Goal: Task Accomplishment & Management: Manage account settings

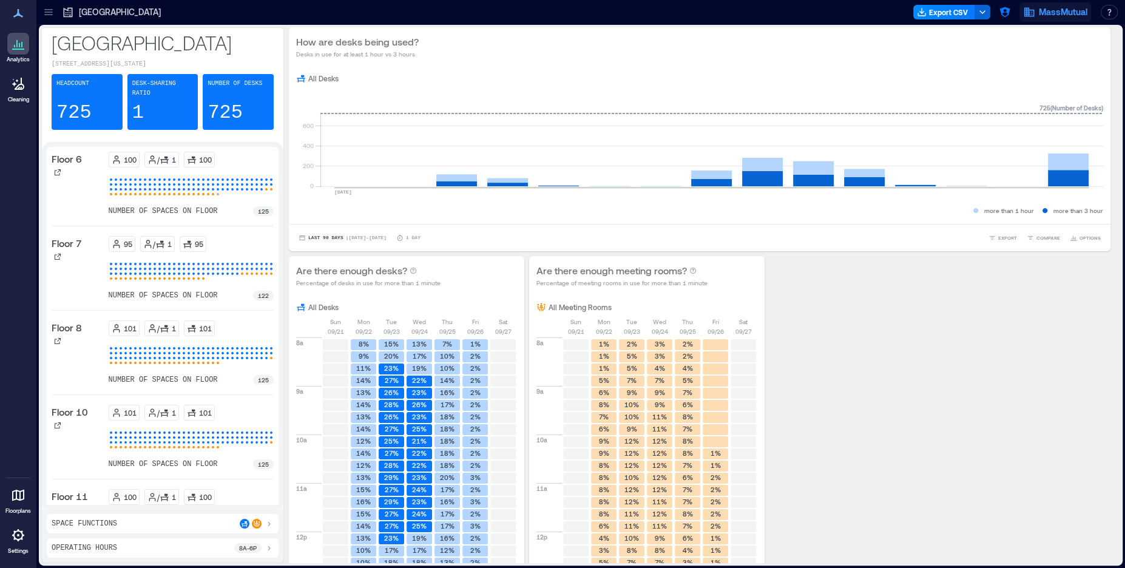
click at [1052, 18] on span "MassMutual" at bounding box center [1063, 12] width 49 height 12
click at [1000, 15] on icon "button" at bounding box center [1005, 12] width 12 height 12
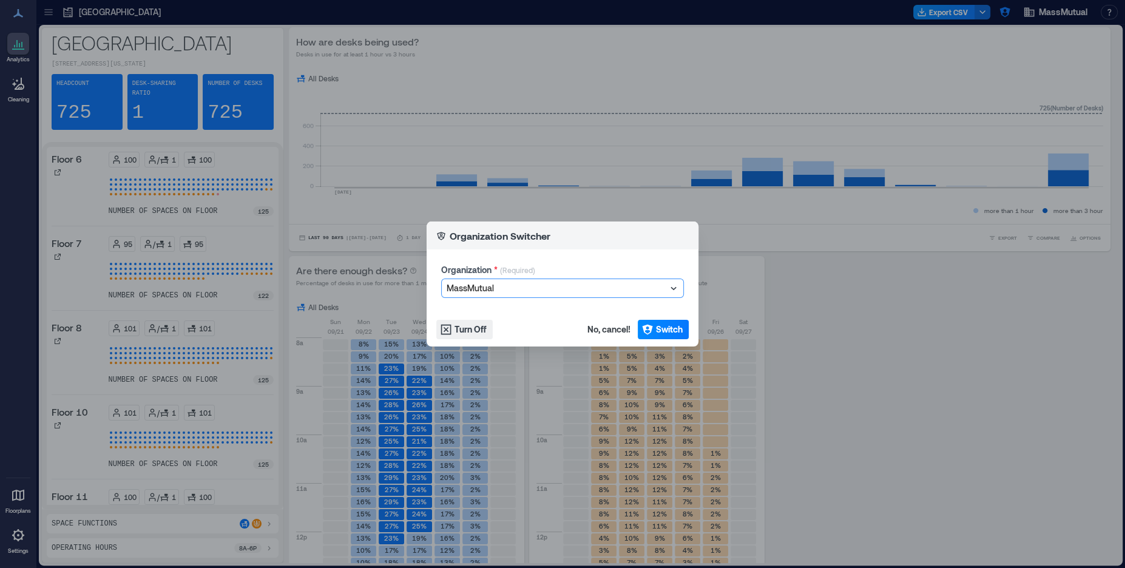
click at [524, 284] on div at bounding box center [557, 288] width 220 height 15
type input "******"
click at [477, 311] on p "EG [GEOGRAPHIC_DATA]" at bounding box center [493, 311] width 83 height 10
click at [670, 331] on span "Switch" at bounding box center [669, 329] width 27 height 12
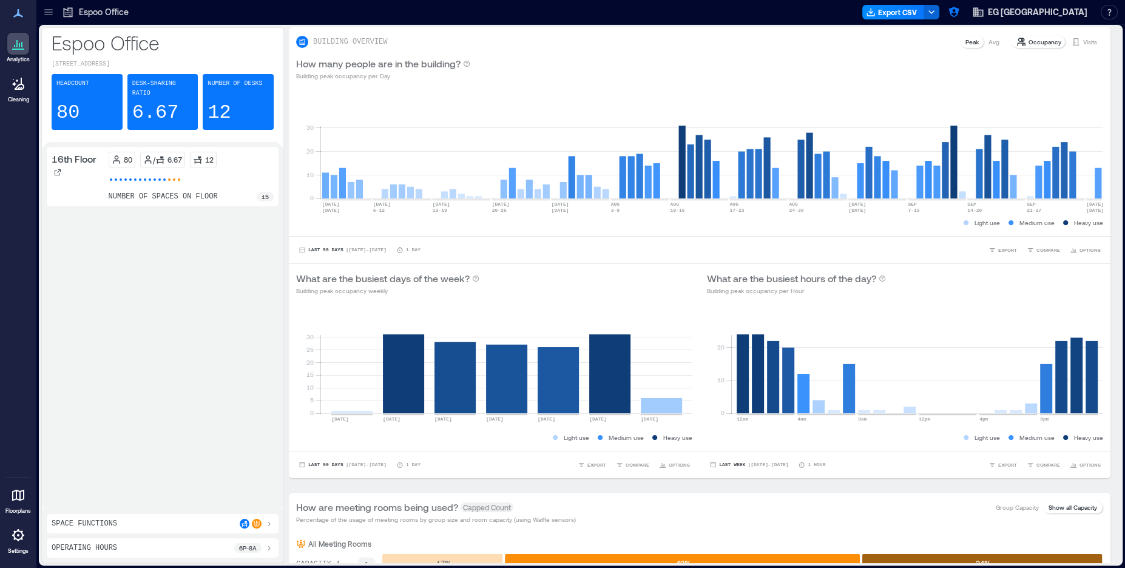
click at [254, 550] on p "6p - 8a" at bounding box center [248, 548] width 18 height 10
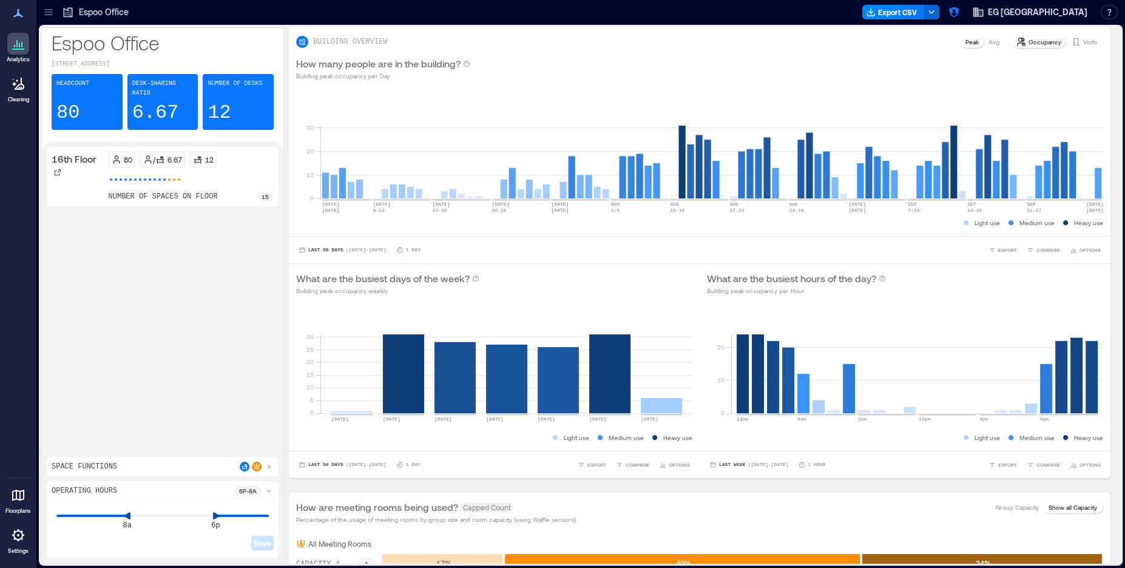
click at [270, 486] on div "Operating Hours 6p - 8a 8a 6p Save" at bounding box center [163, 519] width 232 height 76
click at [270, 490] on icon at bounding box center [269, 491] width 10 height 10
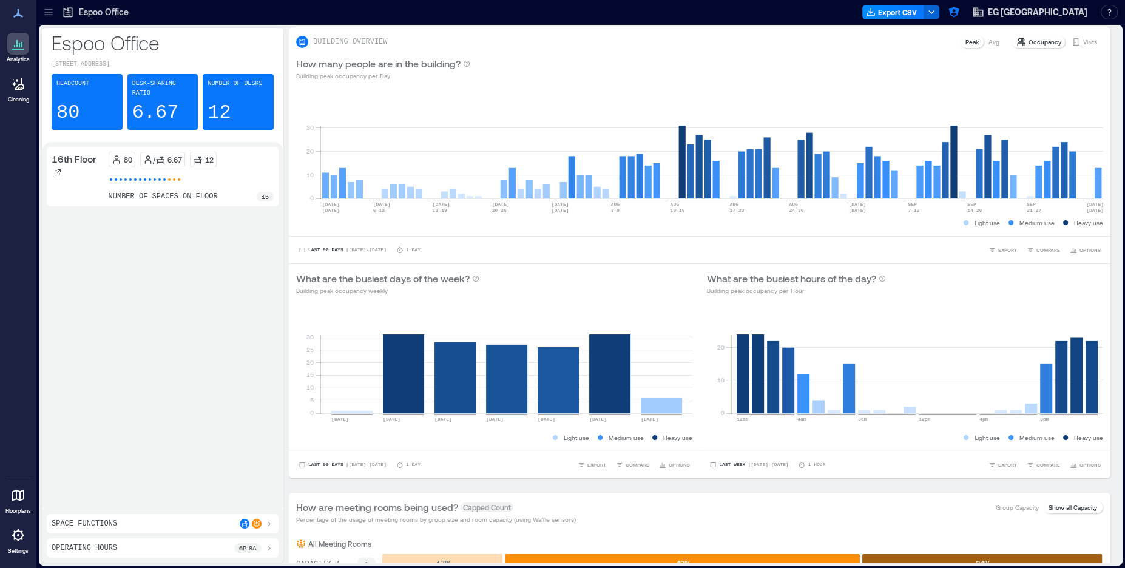
click at [265, 547] on icon at bounding box center [269, 548] width 10 height 10
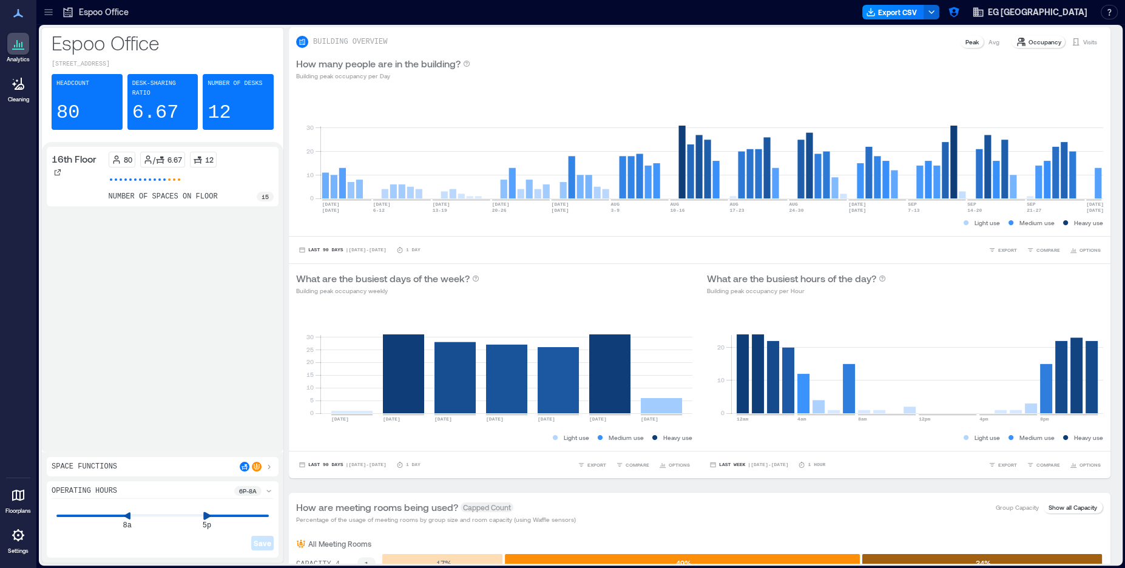
click at [203, 533] on div "8a 5p Save" at bounding box center [163, 527] width 222 height 52
click at [115, 520] on icon at bounding box center [119, 516] width 8 height 8
click at [215, 519] on icon at bounding box center [215, 516] width 7 height 8
click at [119, 512] on div "7a 6p Save" at bounding box center [163, 527] width 222 height 52
click at [126, 518] on icon at bounding box center [127, 516] width 7 height 8
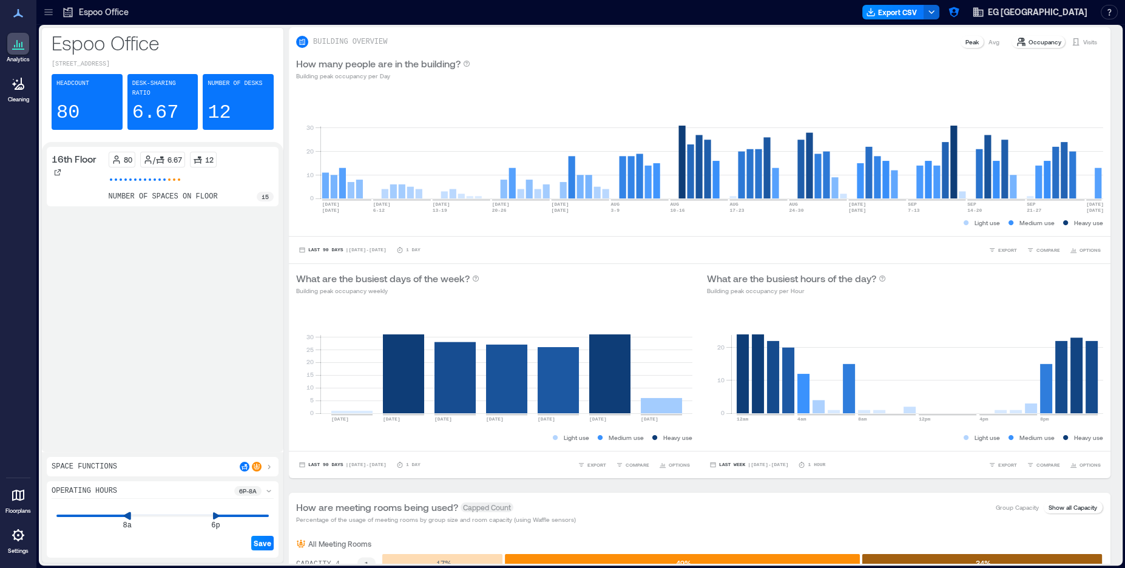
click at [131, 523] on div "8a 6p Save" at bounding box center [163, 527] width 222 height 52
click at [49, 15] on icon at bounding box center [48, 12] width 12 height 12
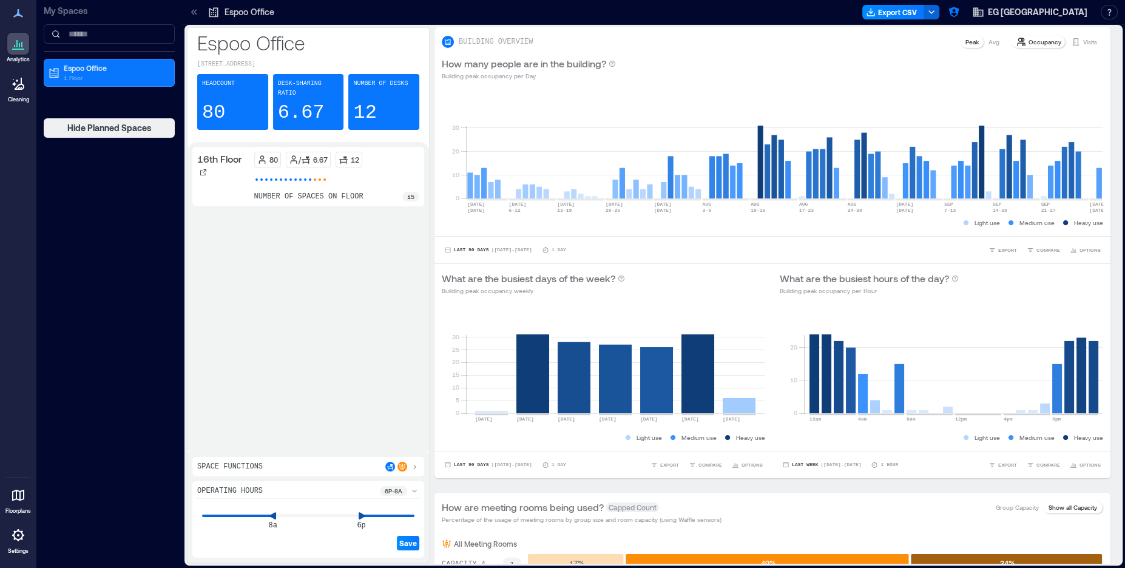
click at [49, 15] on p "My Spaces" at bounding box center [109, 11] width 131 height 12
click at [193, 11] on icon at bounding box center [194, 12] width 12 height 12
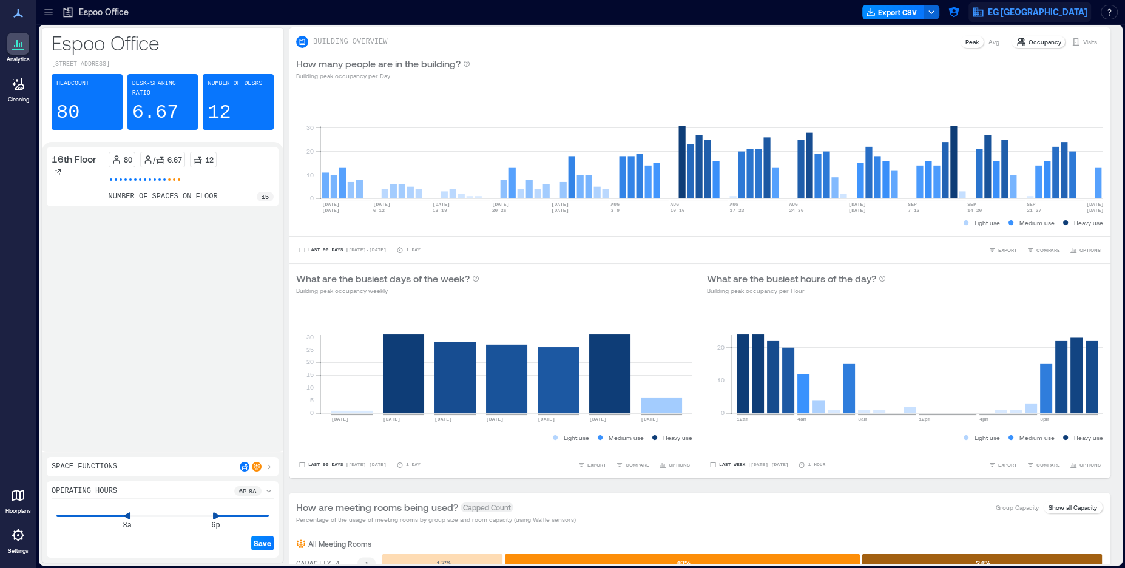
click at [1063, 12] on span "EG [GEOGRAPHIC_DATA]" at bounding box center [1038, 12] width 100 height 12
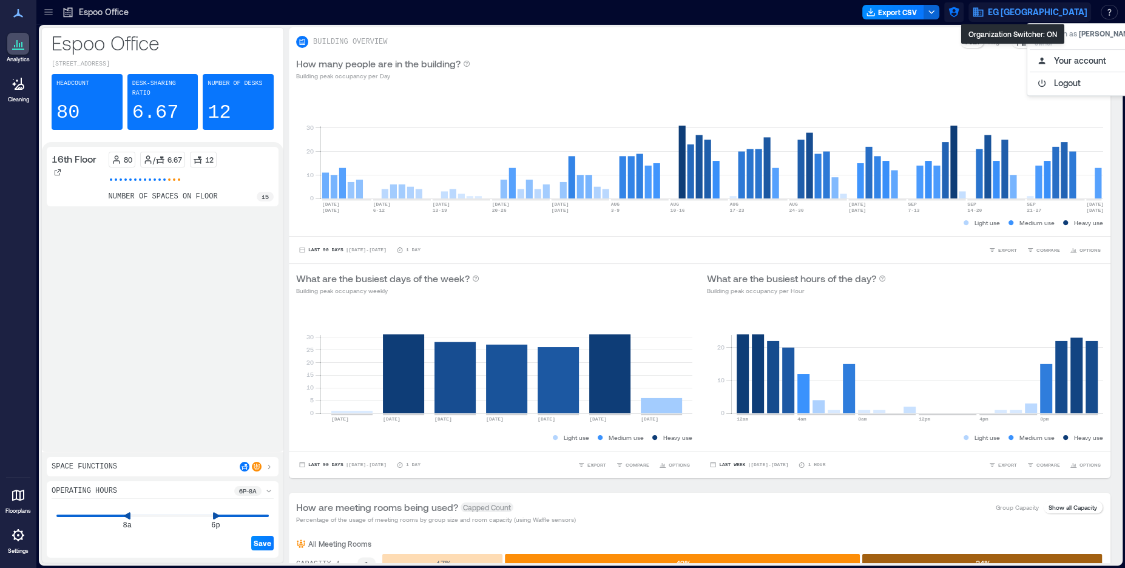
click at [959, 12] on icon "button" at bounding box center [954, 12] width 10 height 10
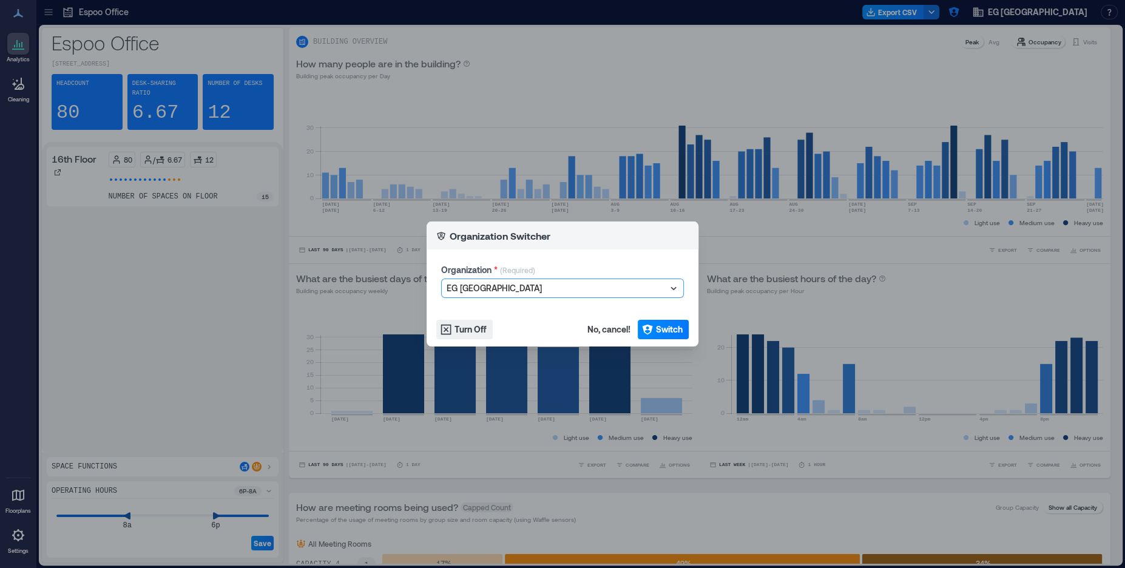
click at [503, 290] on div at bounding box center [557, 288] width 220 height 15
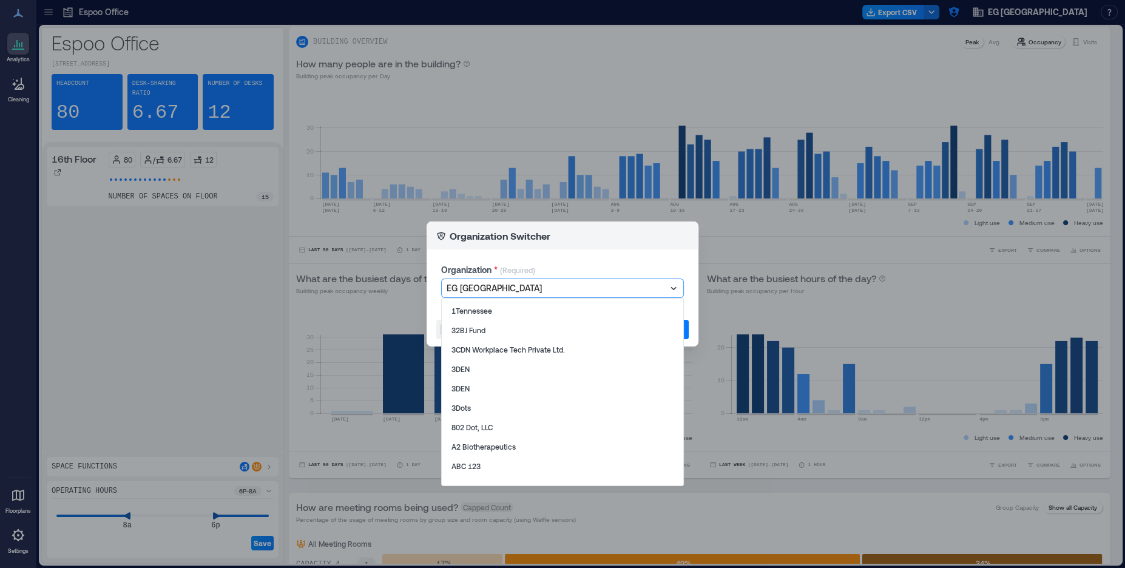
scroll to position [6173, 0]
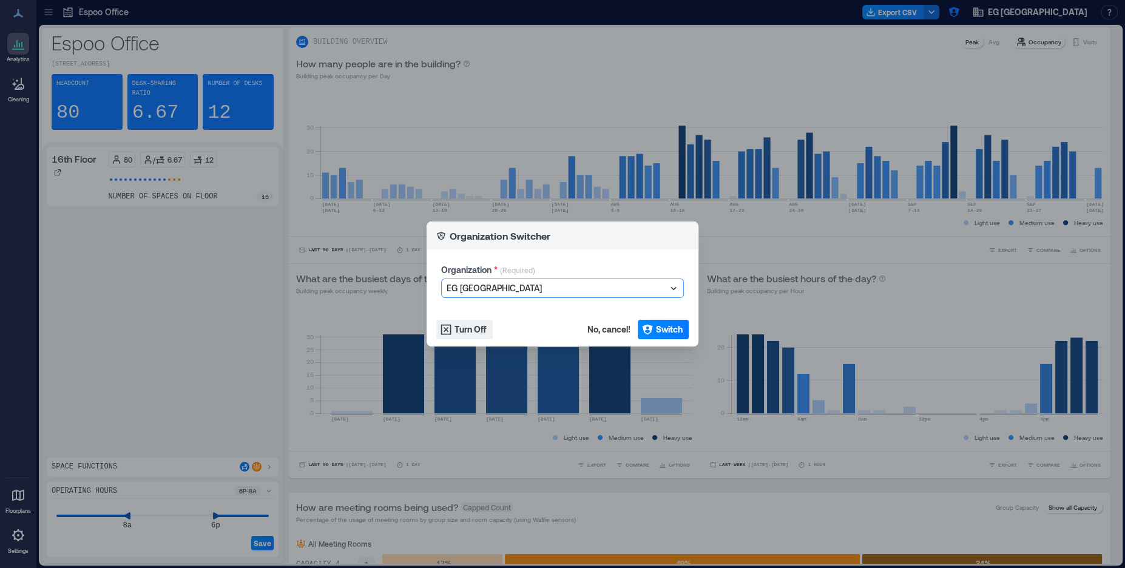
click at [503, 290] on div at bounding box center [557, 288] width 220 height 15
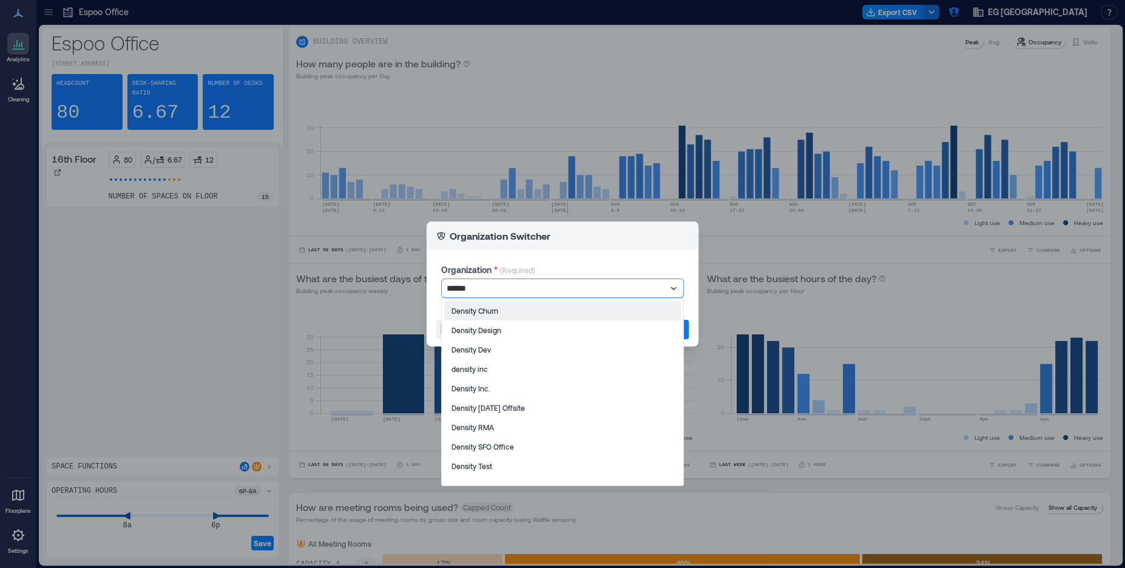
type input "*******"
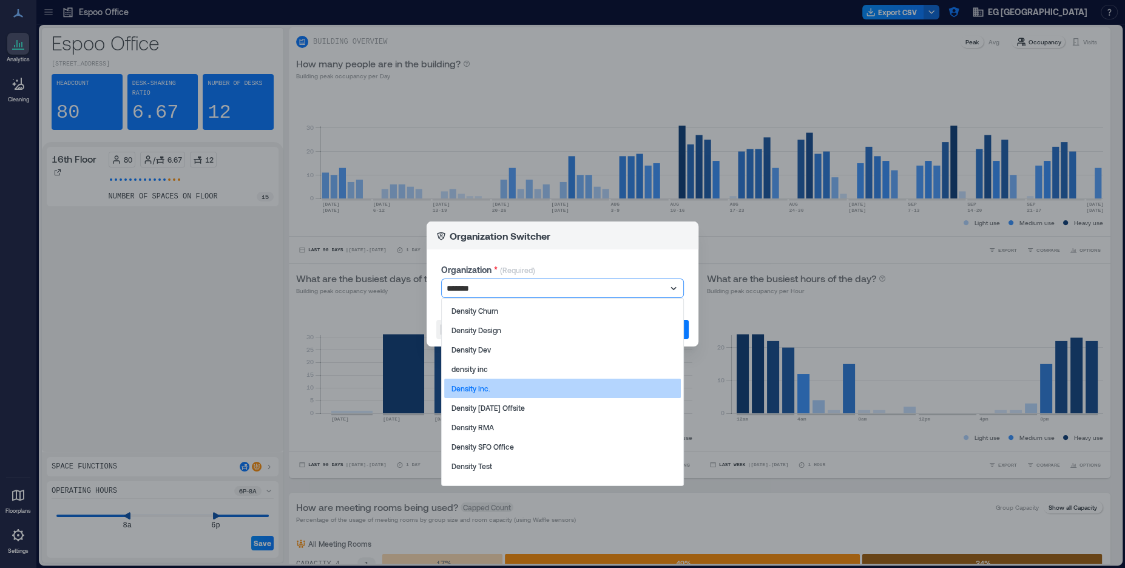
click at [492, 385] on div "Density Inc." at bounding box center [562, 388] width 237 height 19
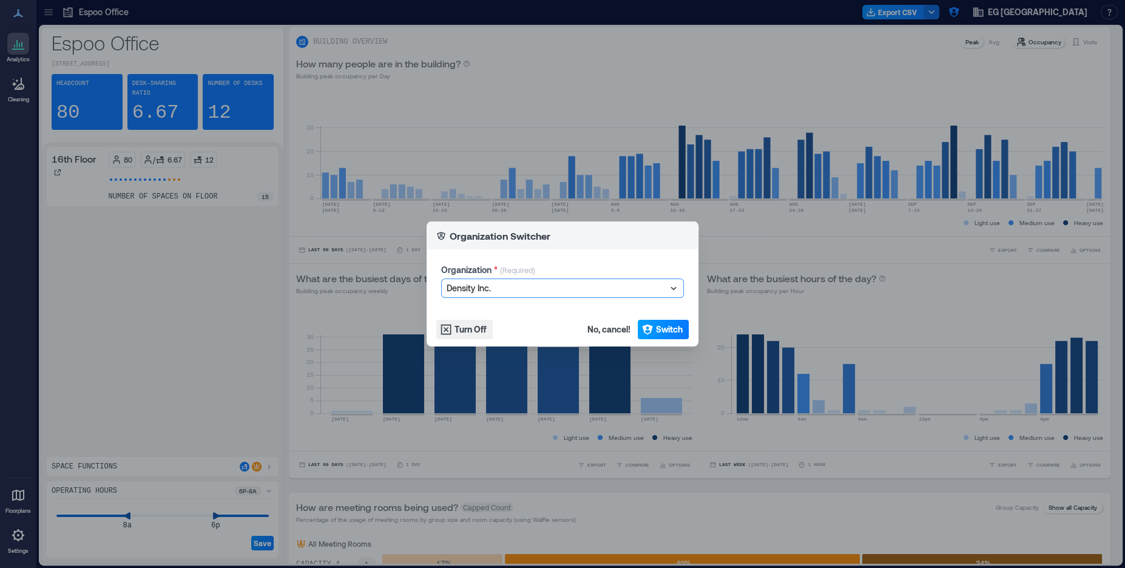
click at [667, 330] on span "Switch" at bounding box center [669, 329] width 27 height 12
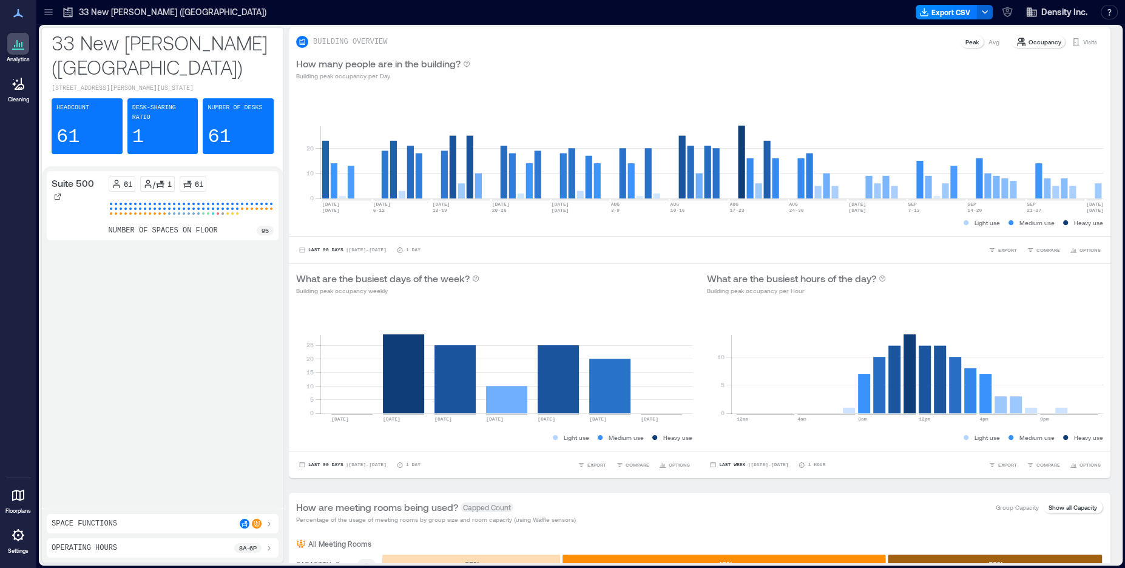
click at [270, 548] on icon at bounding box center [269, 548] width 2 height 5
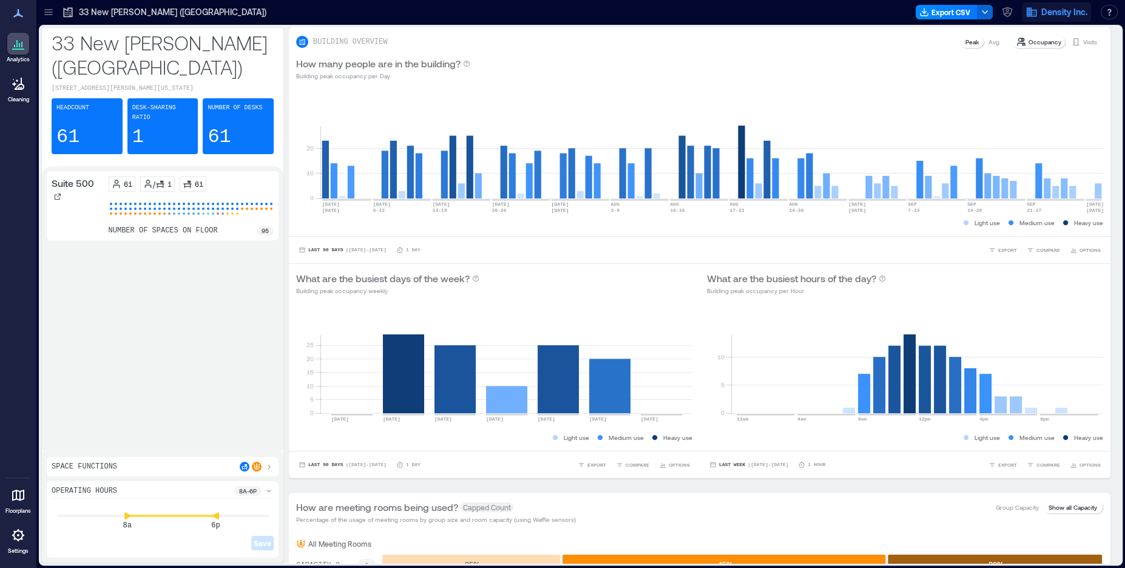
click at [1060, 11] on span "Density Inc." at bounding box center [1064, 12] width 46 height 12
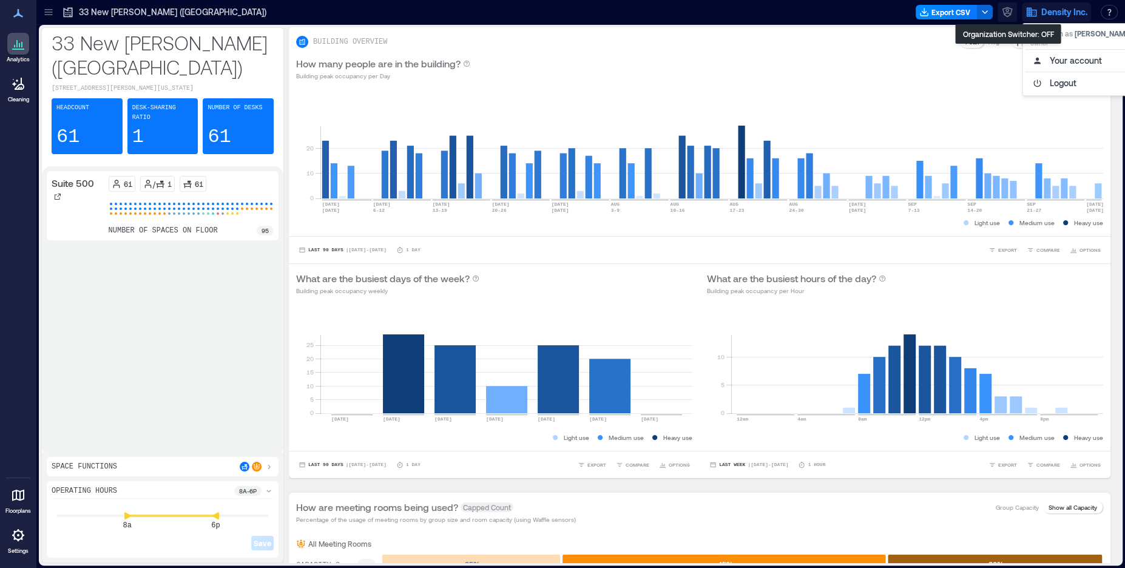
click at [1010, 12] on icon "button" at bounding box center [1007, 12] width 12 height 12
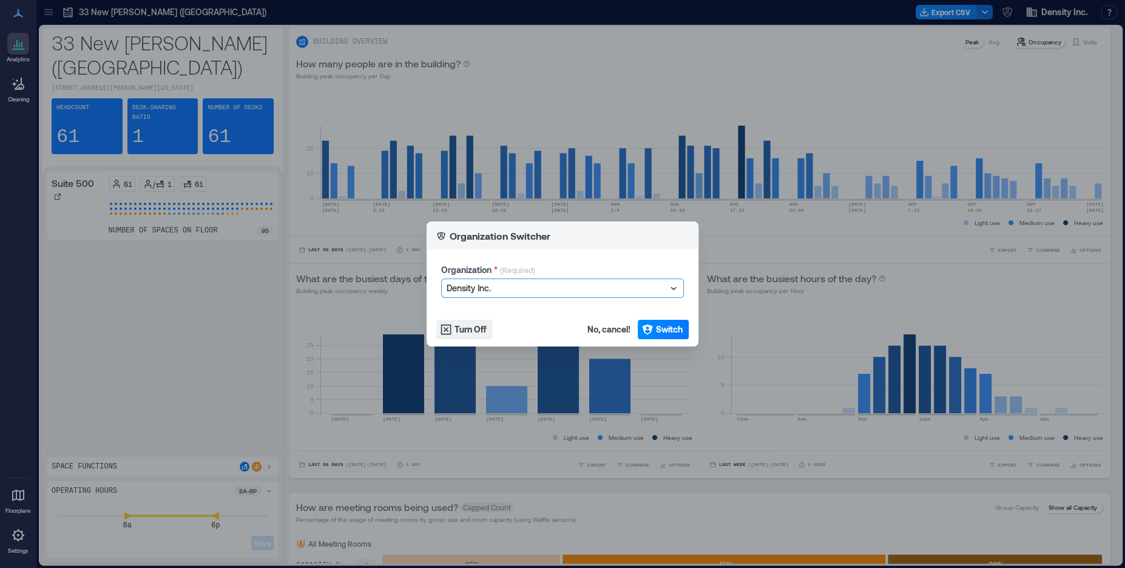
click at [521, 290] on div at bounding box center [557, 288] width 220 height 15
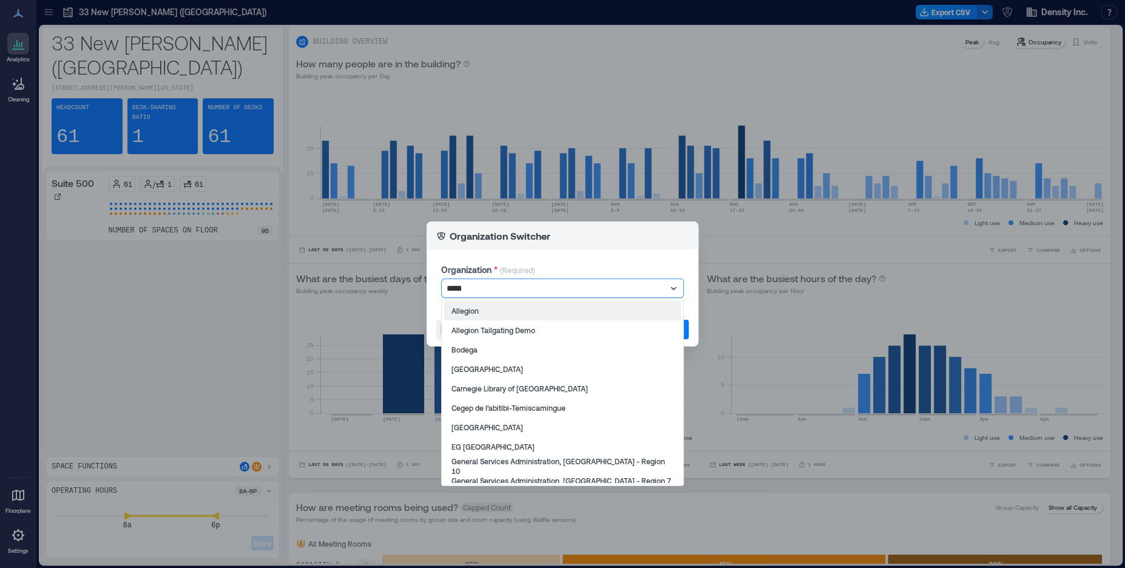
type input "******"
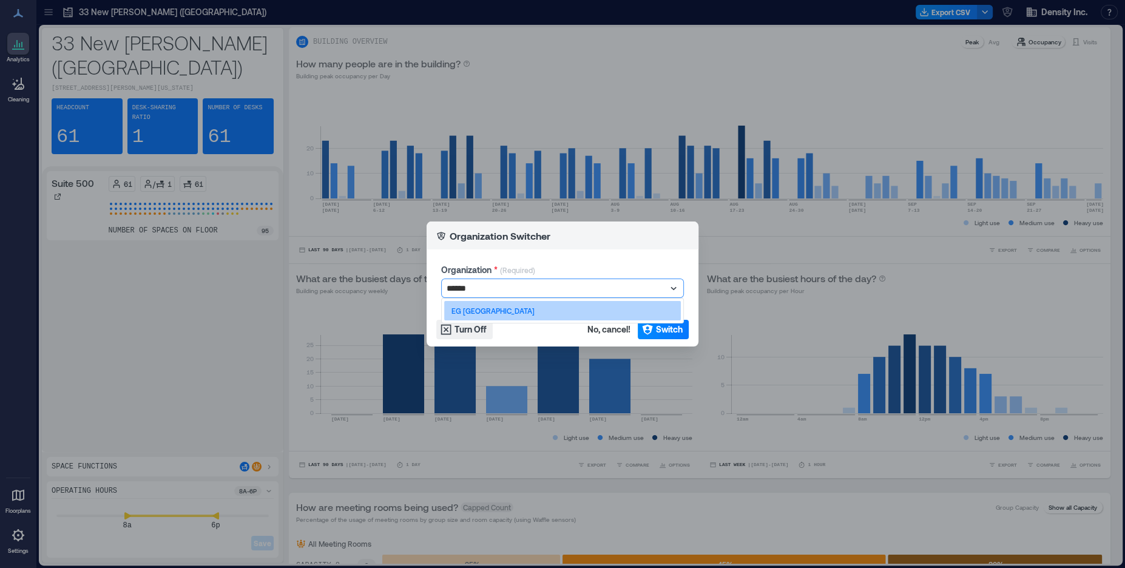
click at [484, 312] on p "EG [GEOGRAPHIC_DATA]" at bounding box center [493, 311] width 83 height 10
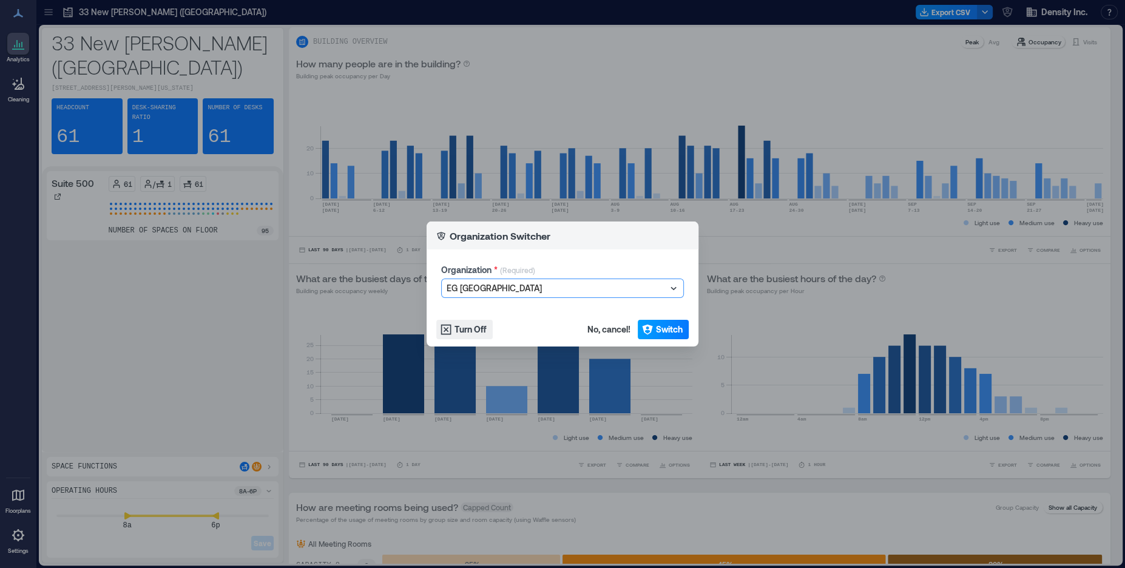
click at [658, 327] on span "Switch" at bounding box center [669, 329] width 27 height 12
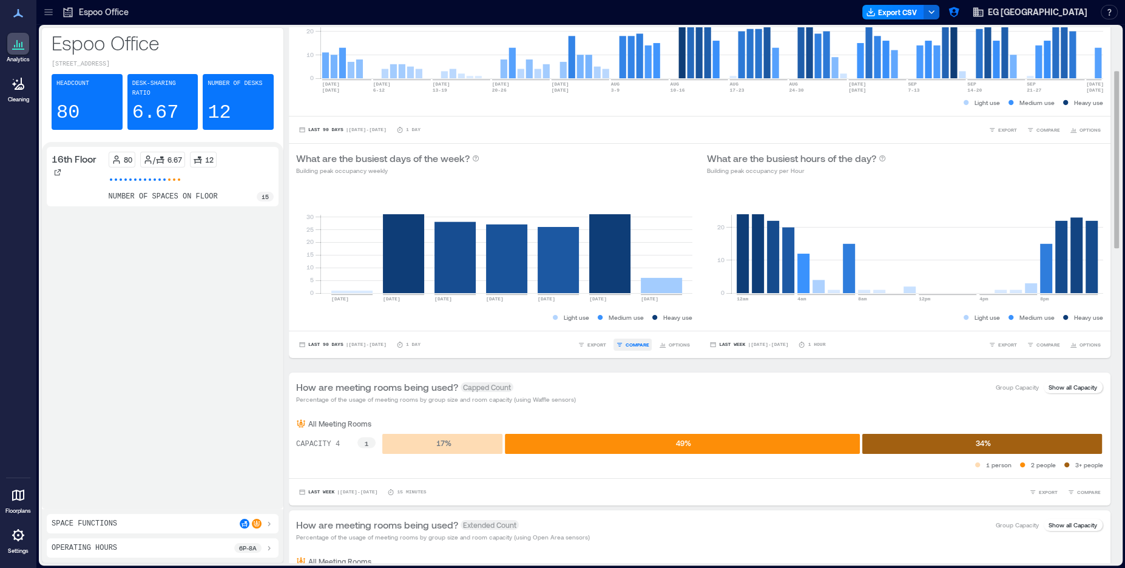
scroll to position [137, 0]
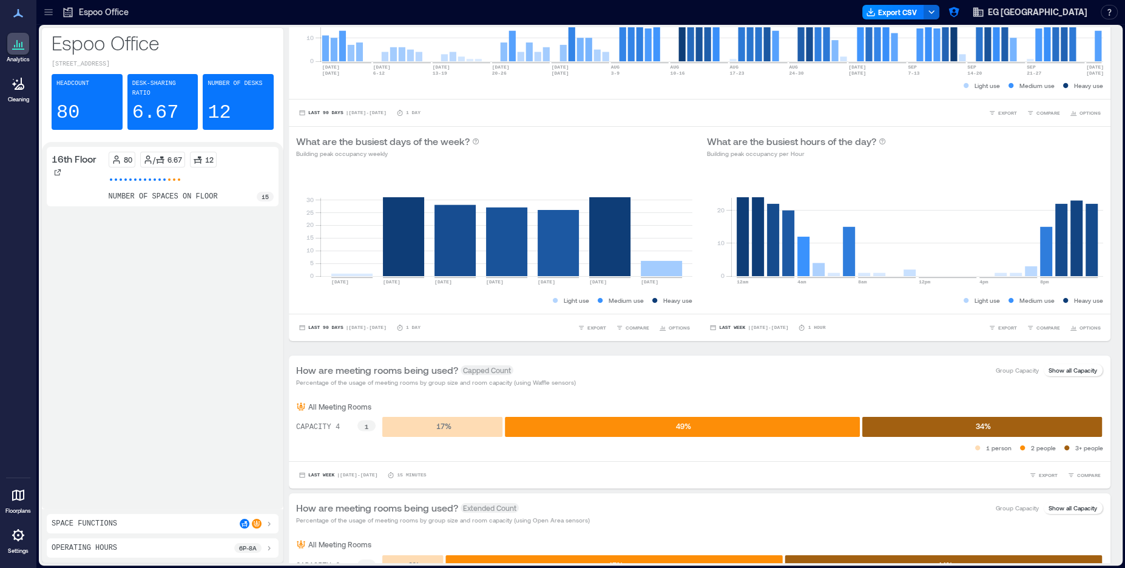
click at [269, 550] on icon at bounding box center [269, 548] width 10 height 10
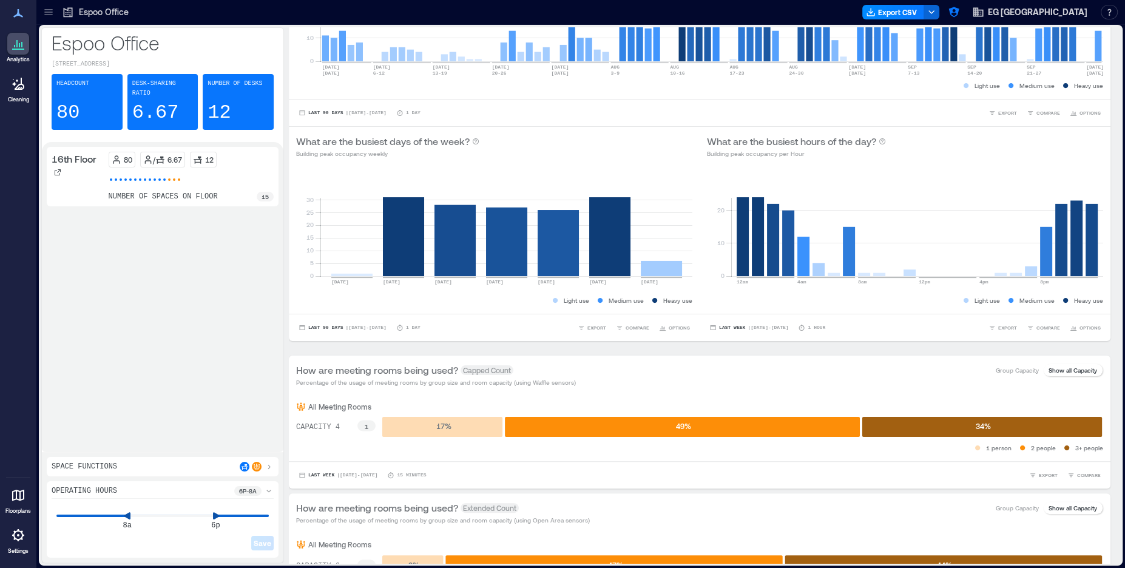
click at [172, 516] on div "8a 6p" at bounding box center [162, 516] width 212 height 1
click at [214, 519] on icon at bounding box center [215, 516] width 7 height 8
click at [217, 518] on icon at bounding box center [215, 516] width 7 height 8
click at [271, 467] on icon at bounding box center [269, 467] width 10 height 10
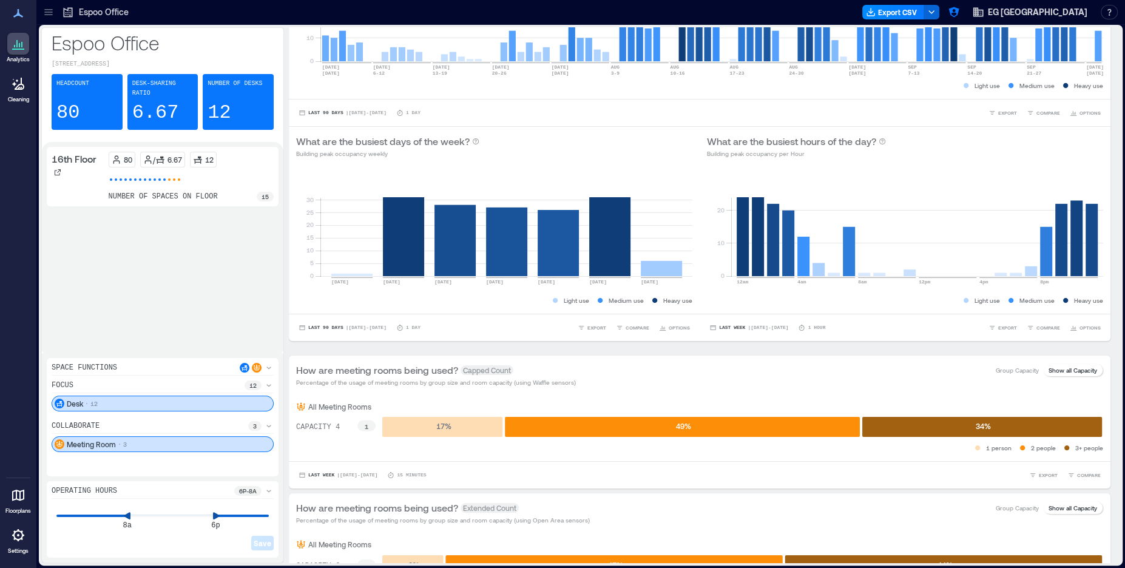
click at [267, 368] on icon at bounding box center [269, 368] width 10 height 10
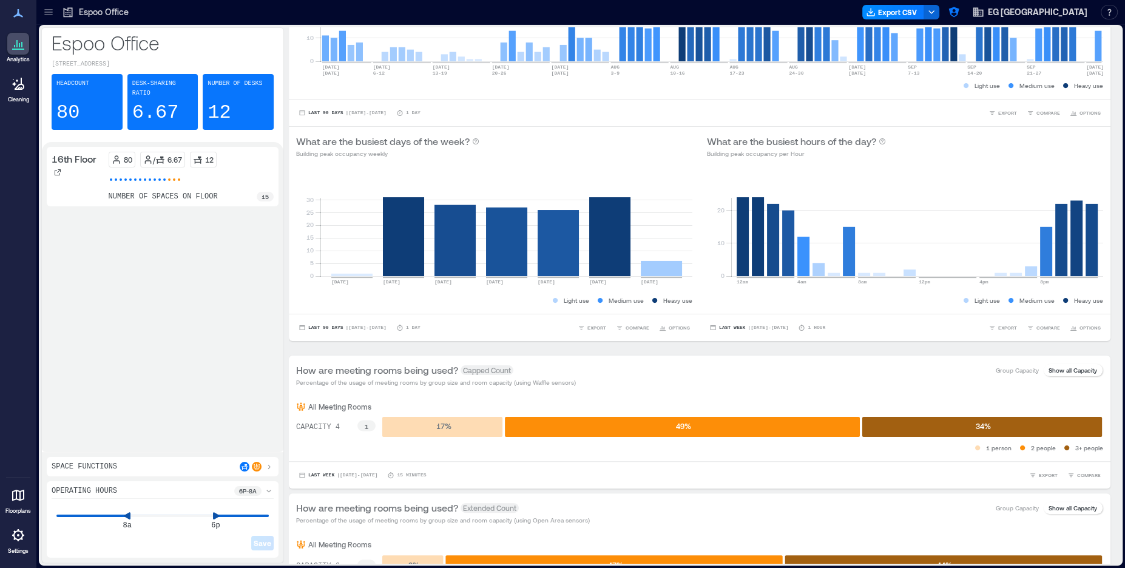
click at [52, 12] on icon at bounding box center [48, 12] width 8 height 1
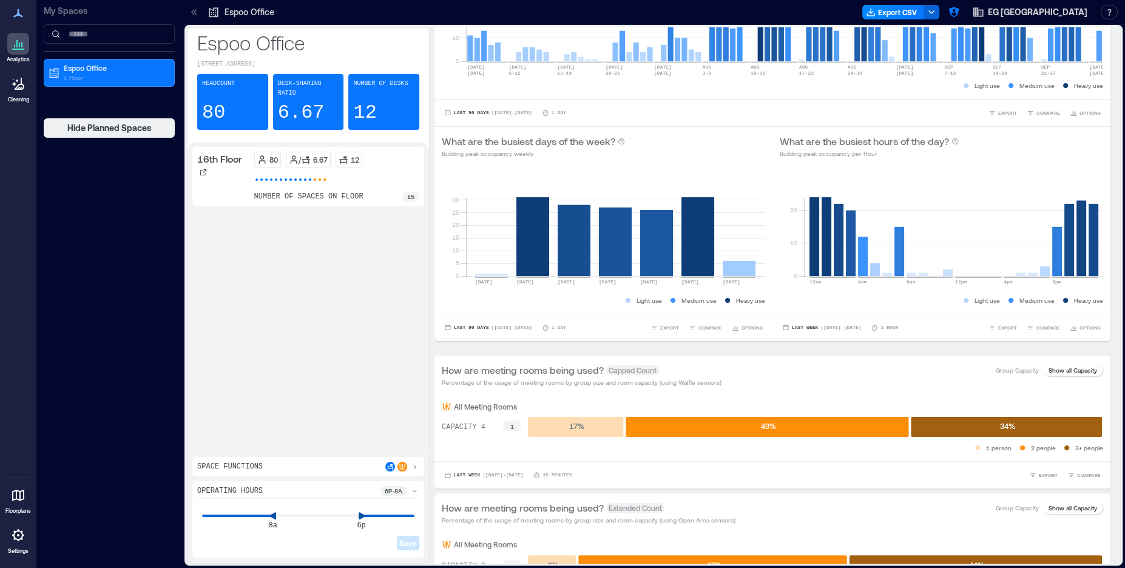
click at [22, 537] on icon at bounding box center [18, 535] width 15 height 15
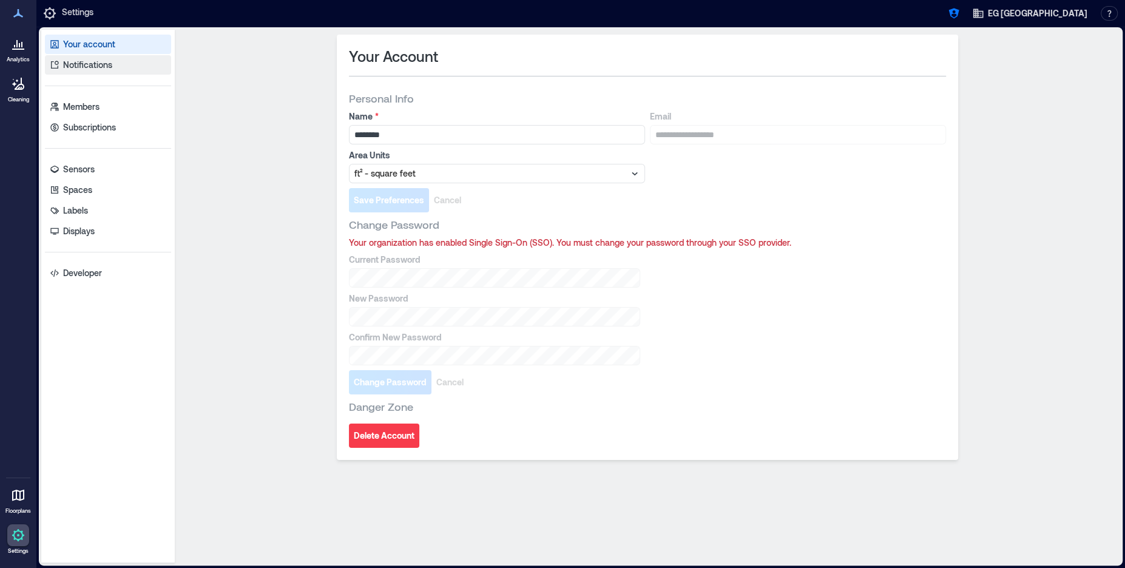
click at [95, 64] on p "Notifications" at bounding box center [87, 65] width 49 height 12
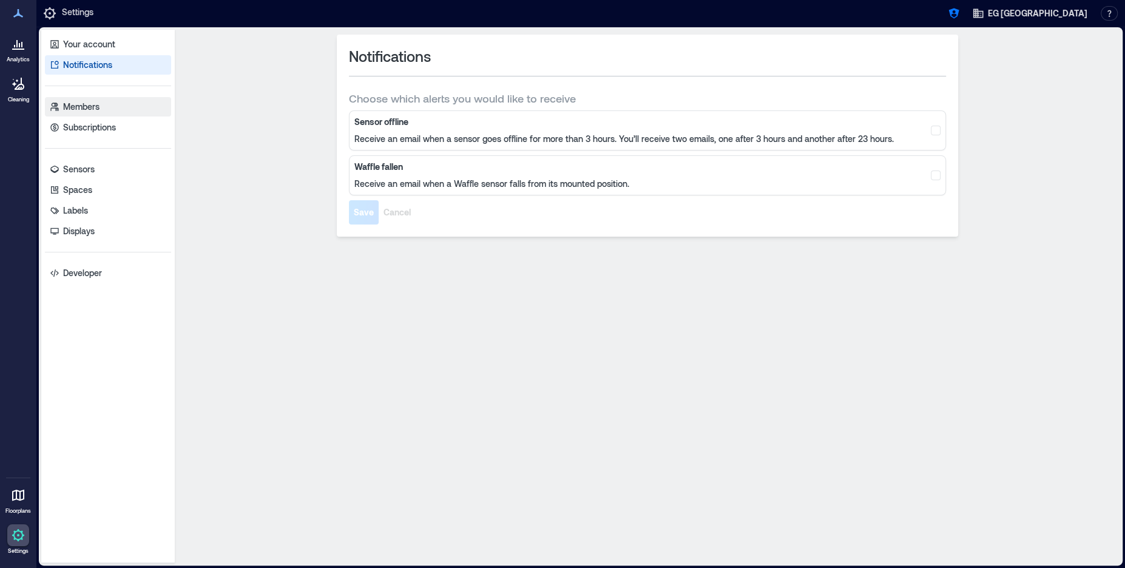
click at [93, 112] on p "Members" at bounding box center [81, 107] width 36 height 12
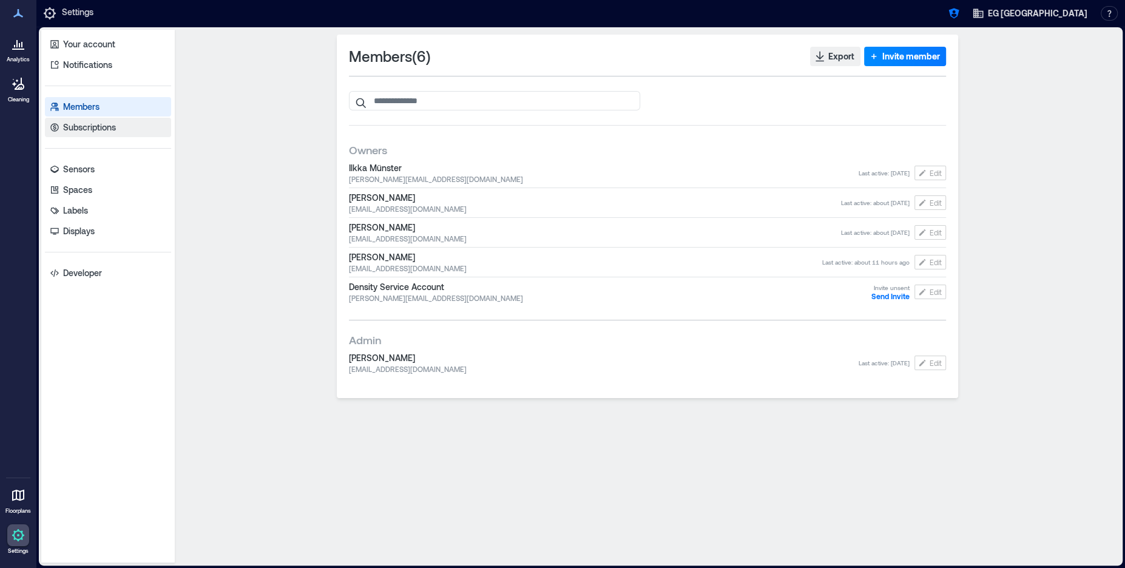
click at [95, 126] on p "Subscriptions" at bounding box center [89, 127] width 53 height 12
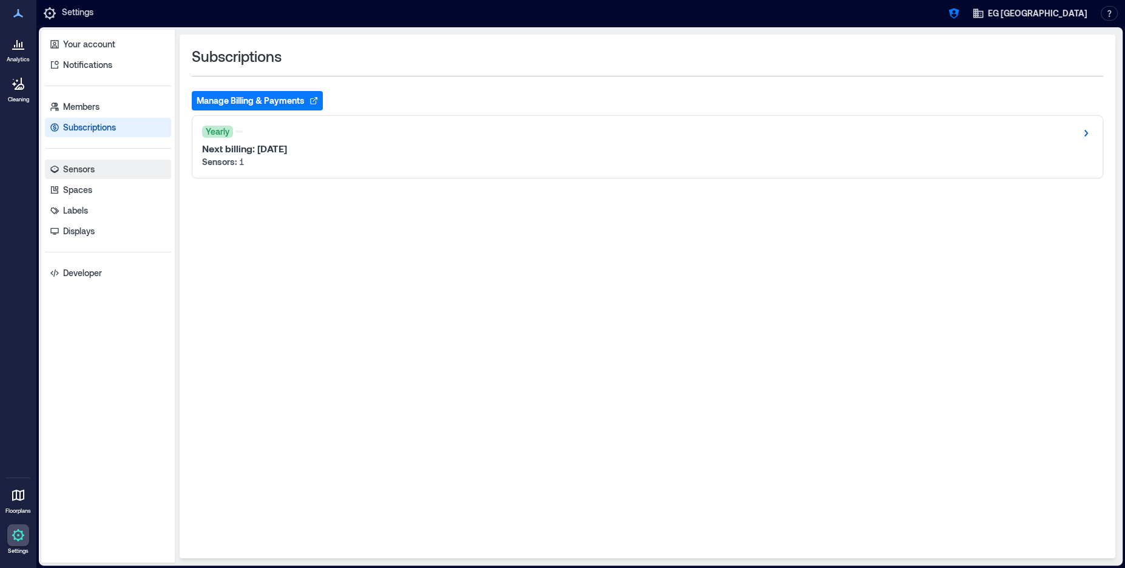
click at [98, 164] on link "Sensors" at bounding box center [108, 169] width 126 height 19
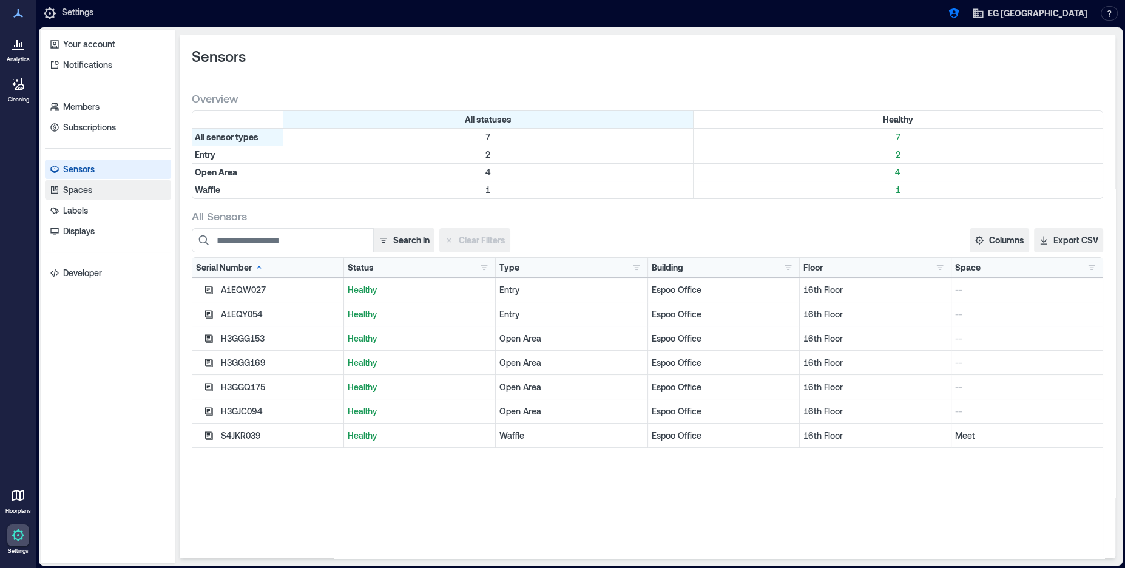
click at [99, 184] on link "Spaces" at bounding box center [108, 189] width 126 height 19
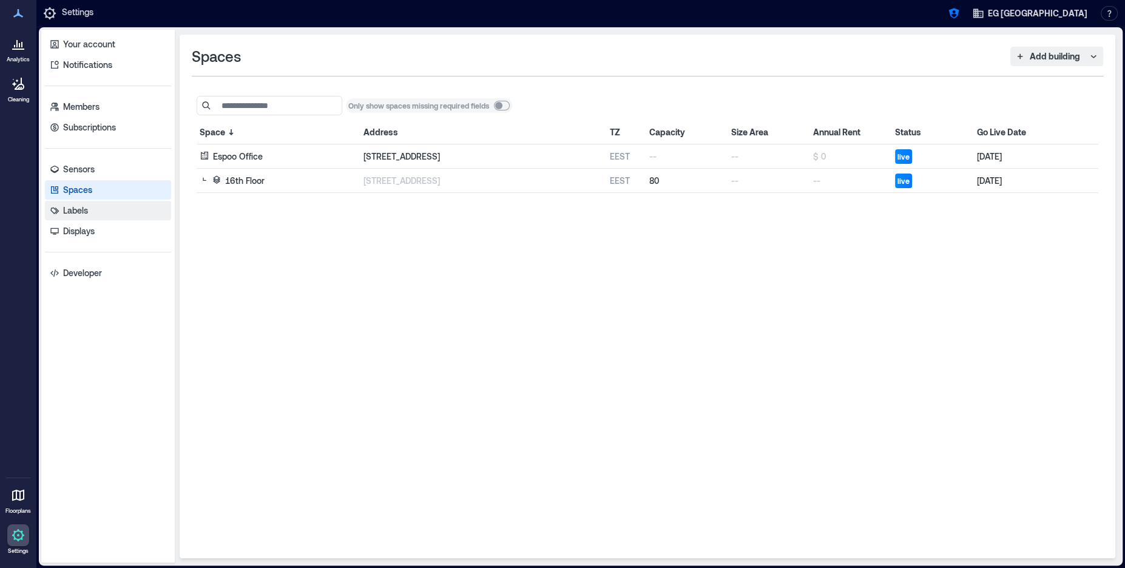
click at [103, 211] on link "Labels" at bounding box center [108, 210] width 126 height 19
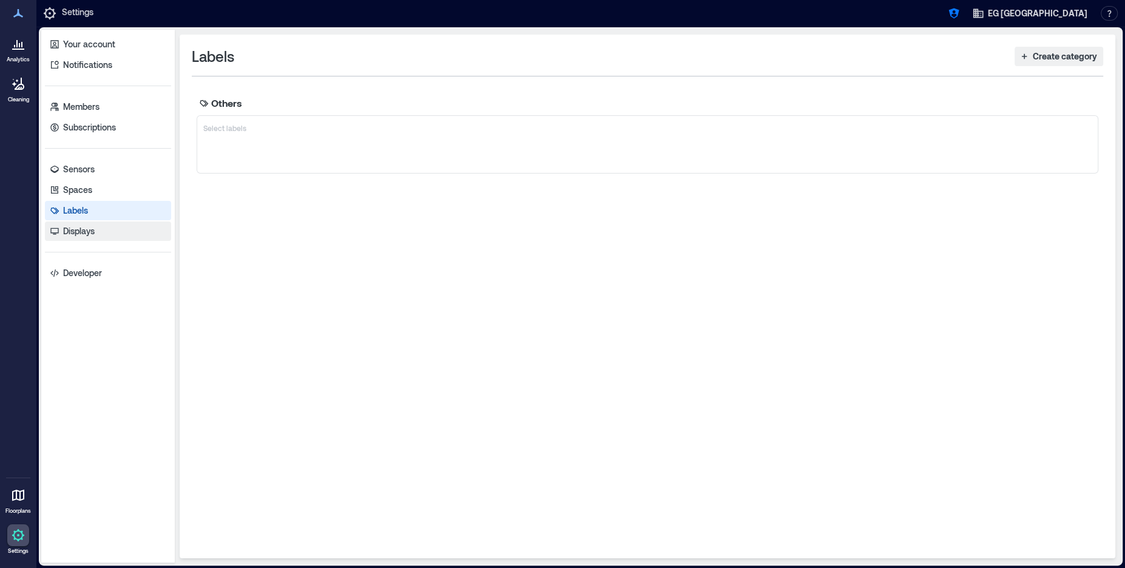
click at [103, 230] on link "Displays" at bounding box center [108, 231] width 126 height 19
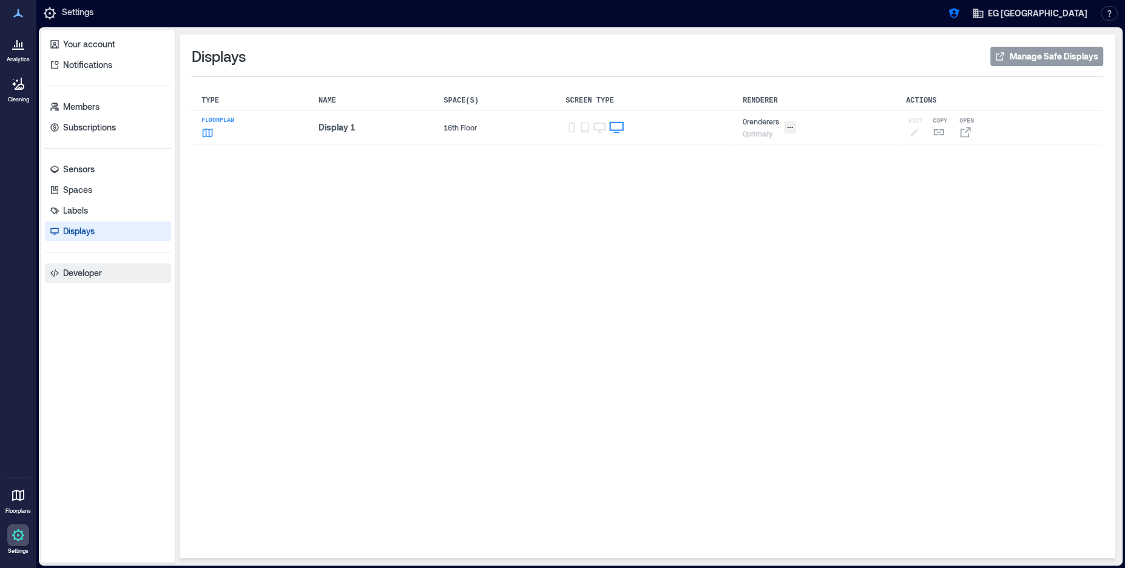
click at [104, 274] on link "Developer" at bounding box center [108, 272] width 126 height 19
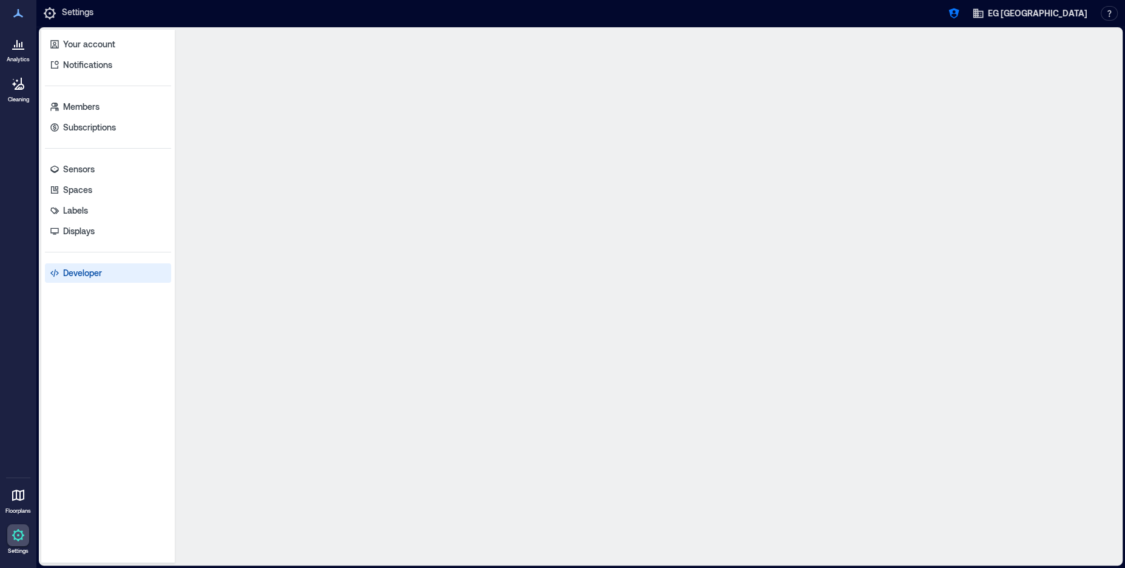
select select "*****"
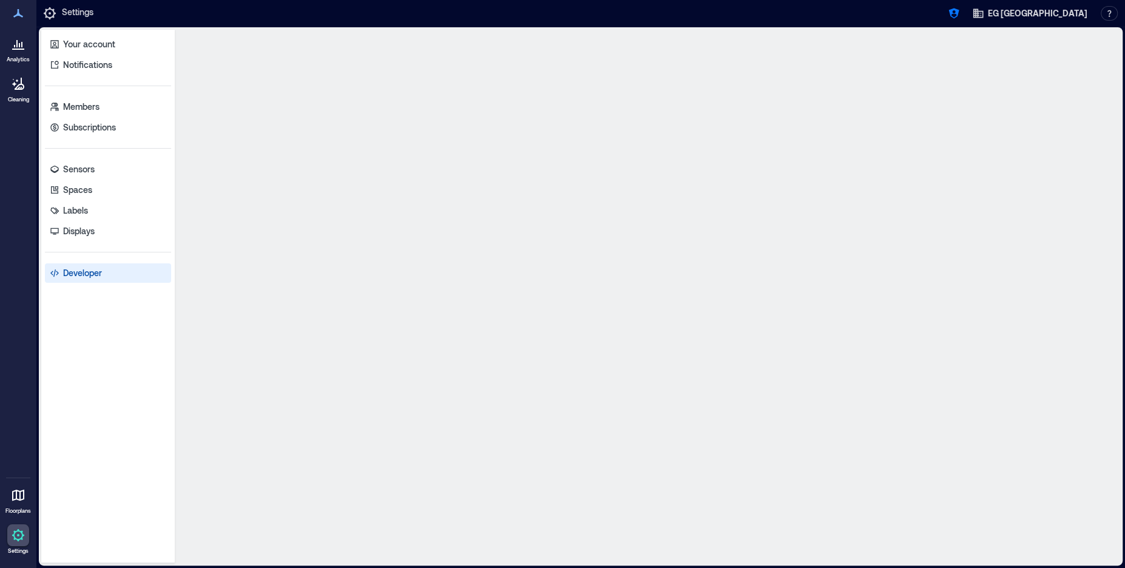
select select "*****"
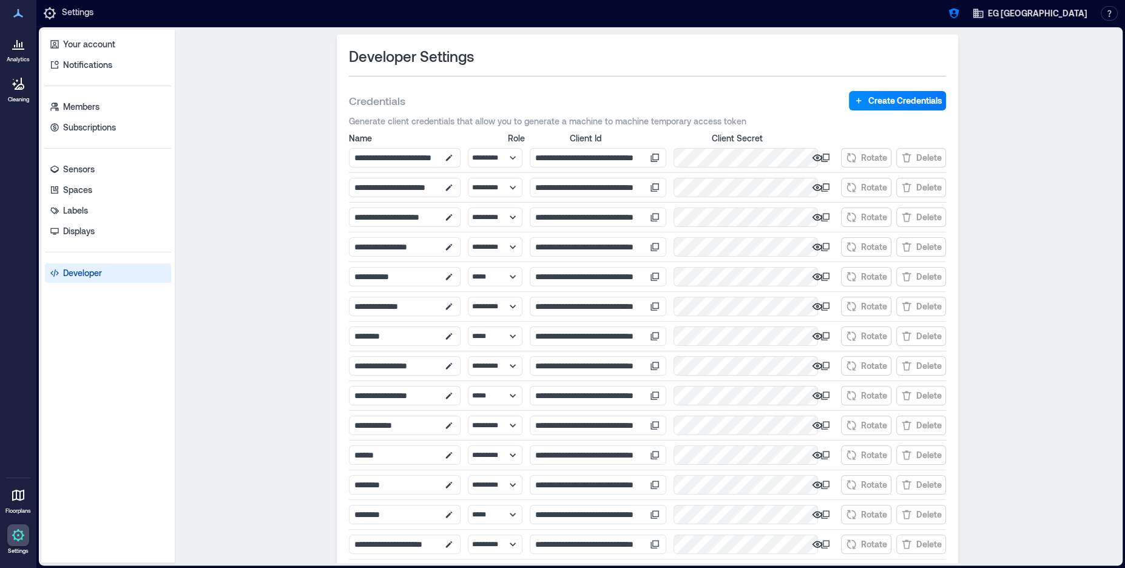
click at [22, 495] on icon at bounding box center [18, 496] width 12 height 12
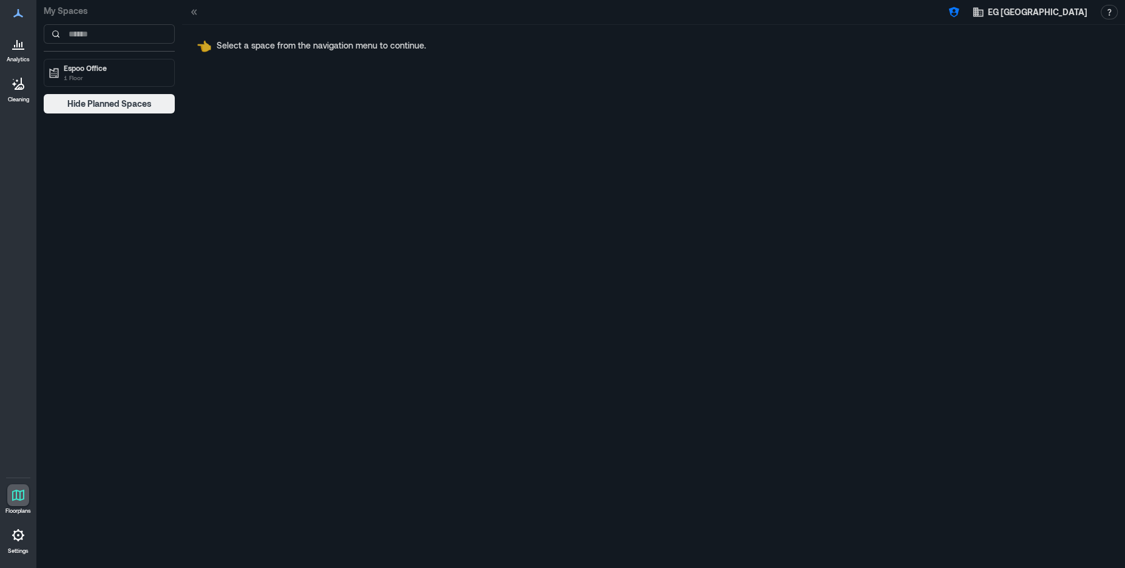
click at [22, 535] on icon at bounding box center [18, 535] width 12 height 12
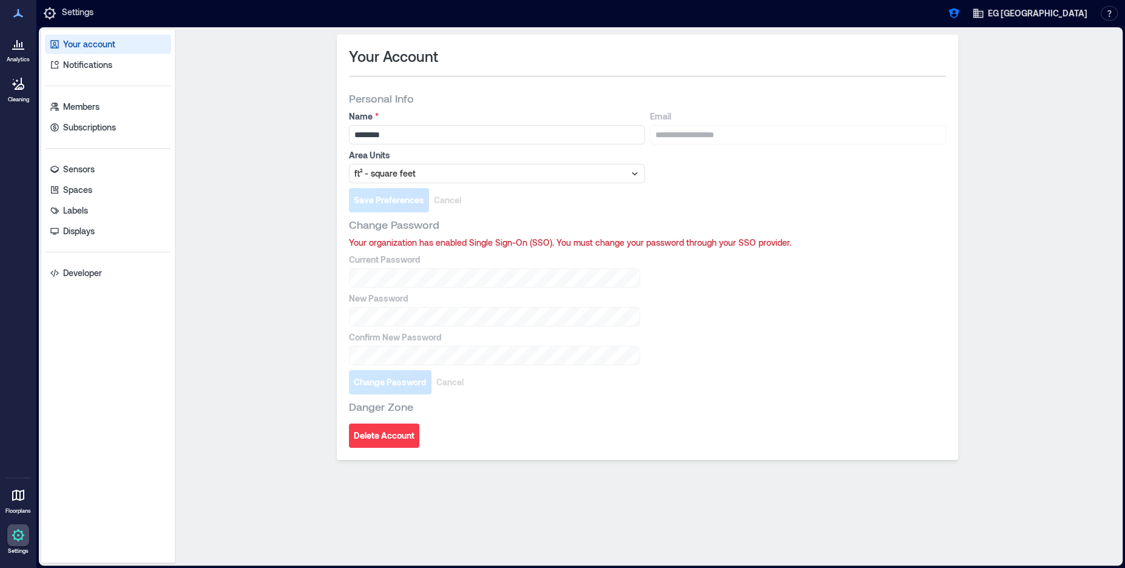
click at [19, 55] on link "Analytics" at bounding box center [18, 48] width 30 height 38
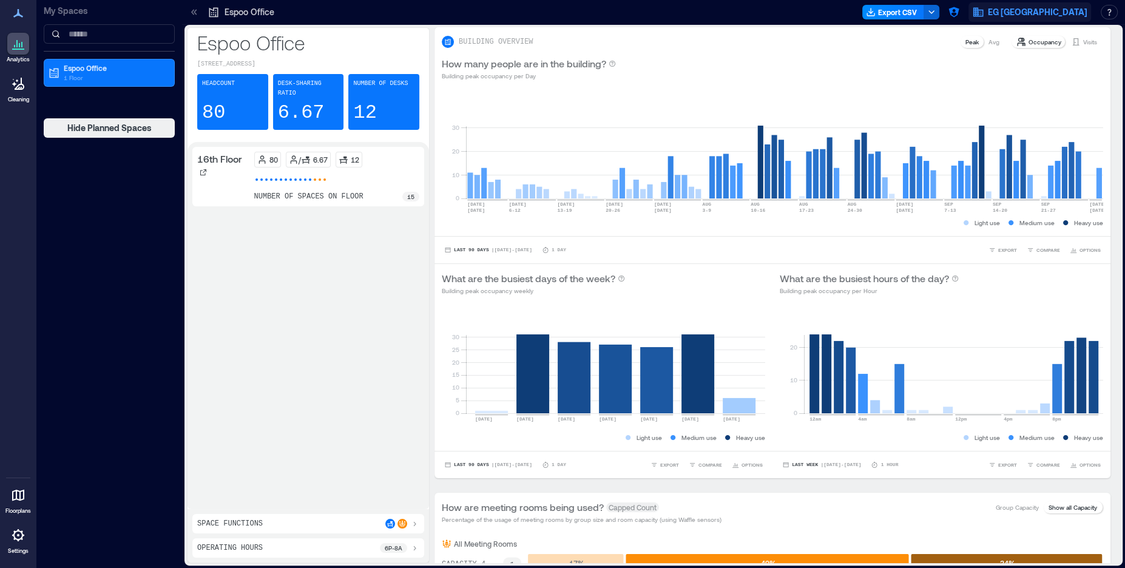
click at [1068, 11] on span "EG [GEOGRAPHIC_DATA]" at bounding box center [1038, 12] width 100 height 12
click at [1109, 10] on button "button" at bounding box center [1109, 12] width 17 height 15
click at [1064, 7] on span "EG [GEOGRAPHIC_DATA]" at bounding box center [1038, 12] width 100 height 12
click at [960, 13] on icon "button" at bounding box center [954, 12] width 12 height 12
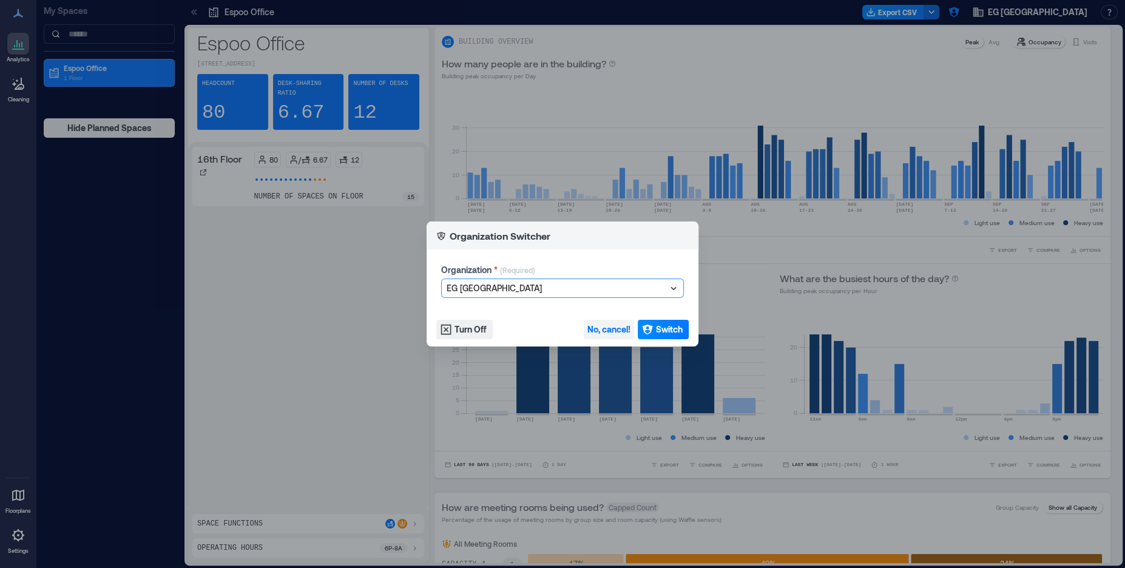
click at [613, 334] on span "No, cancel!" at bounding box center [608, 329] width 43 height 12
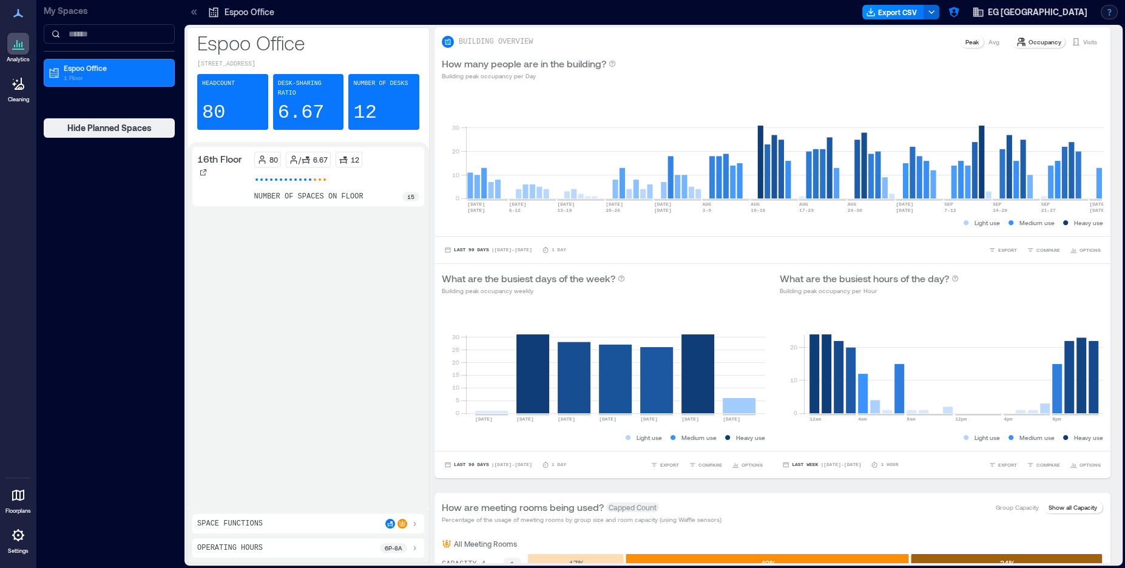
click at [1105, 13] on button "button" at bounding box center [1109, 12] width 17 height 15
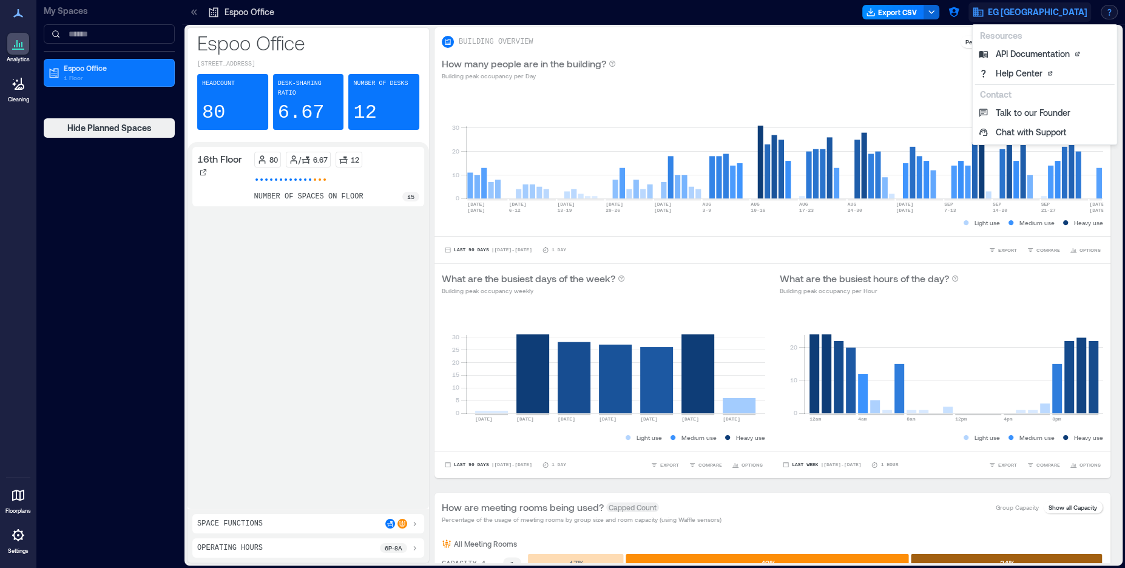
click at [1068, 8] on span "EG [GEOGRAPHIC_DATA]" at bounding box center [1038, 12] width 100 height 12
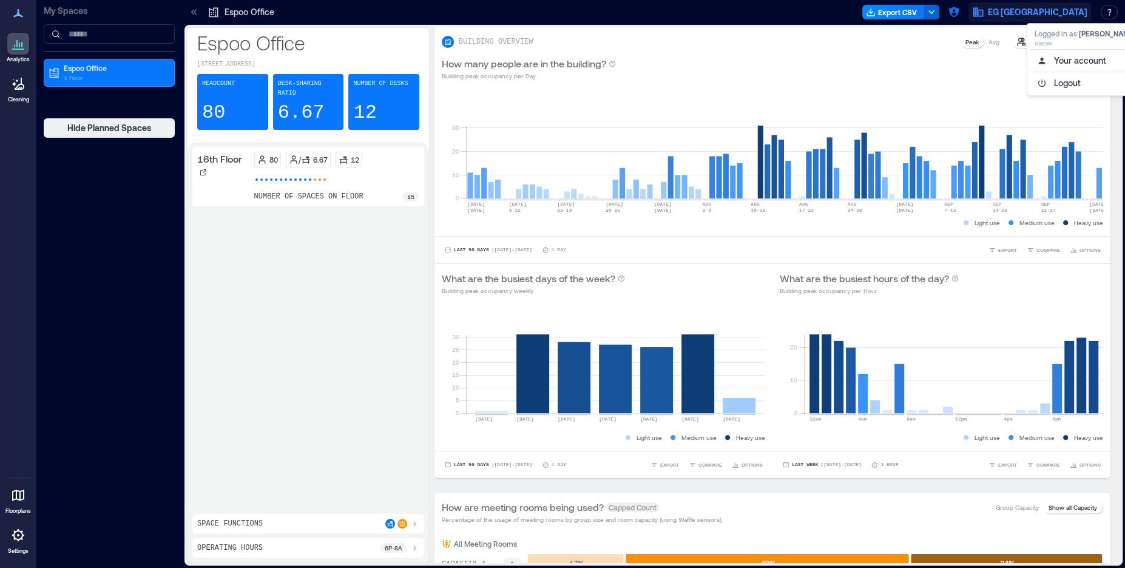
click at [130, 254] on div "My Spaces Espoo Office 1 Floor Hide Planned Spaces" at bounding box center [109, 284] width 146 height 568
click at [270, 547] on div "Operating Hours 6p - 8a" at bounding box center [308, 548] width 222 height 10
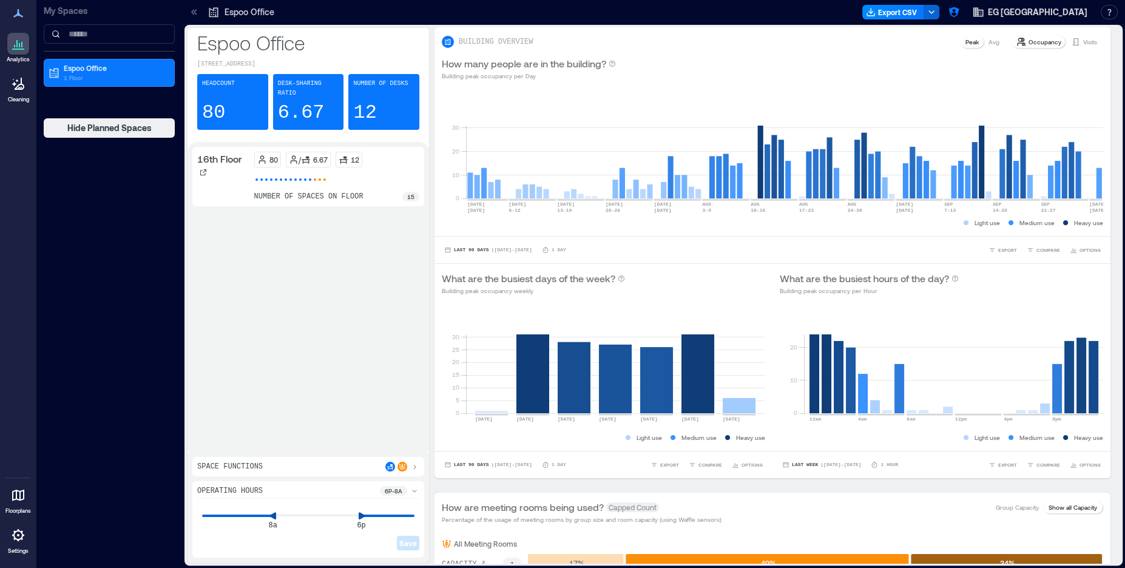
click at [316, 518] on div "Save" at bounding box center [308, 533] width 222 height 34
click at [313, 523] on div "12p 6p Save" at bounding box center [308, 527] width 222 height 52
click at [323, 524] on div "1p 2p Save" at bounding box center [308, 527] width 222 height 52
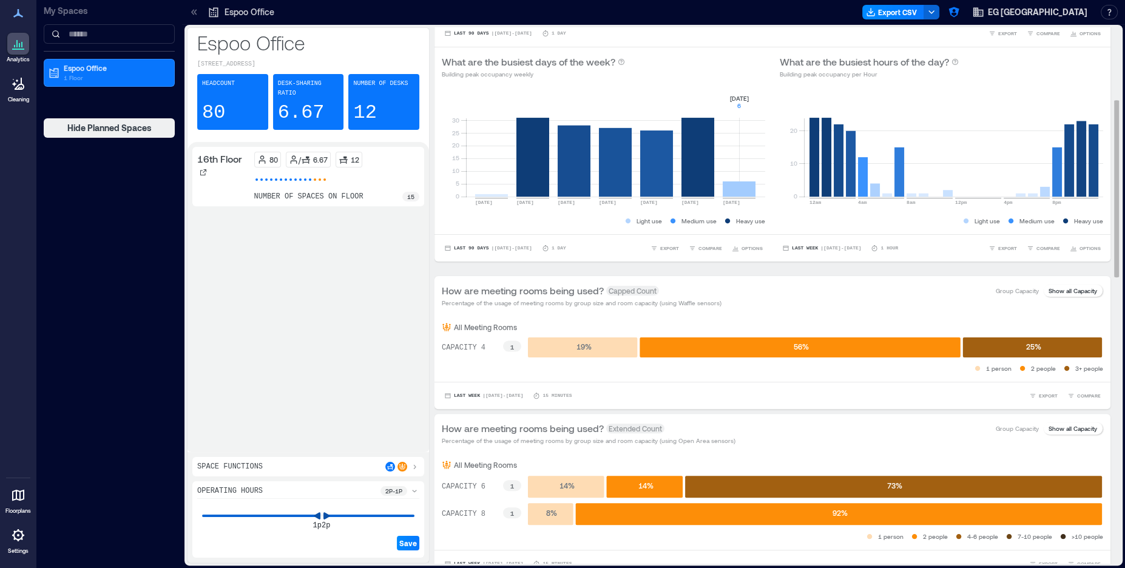
scroll to position [218, 0]
